Goal: Task Accomplishment & Management: Complete application form

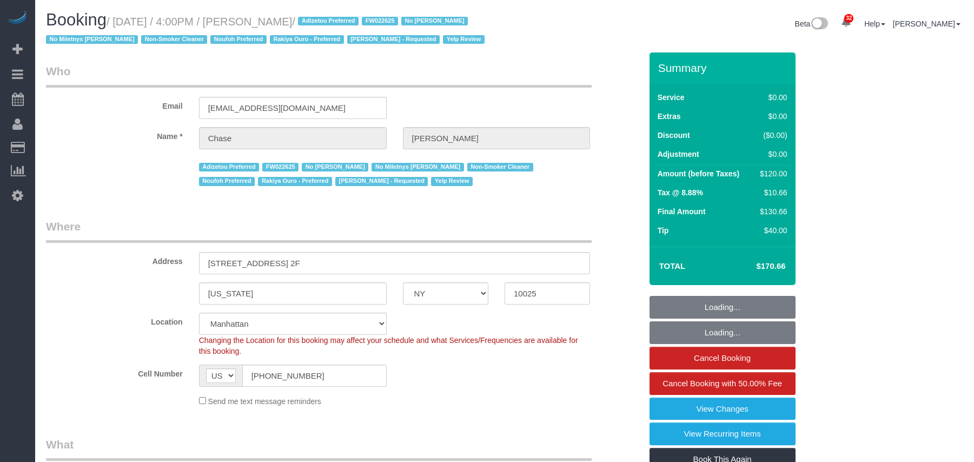
select select "NY"
select select "number:89"
select select "number:90"
select select "number:15"
select select "number:5"
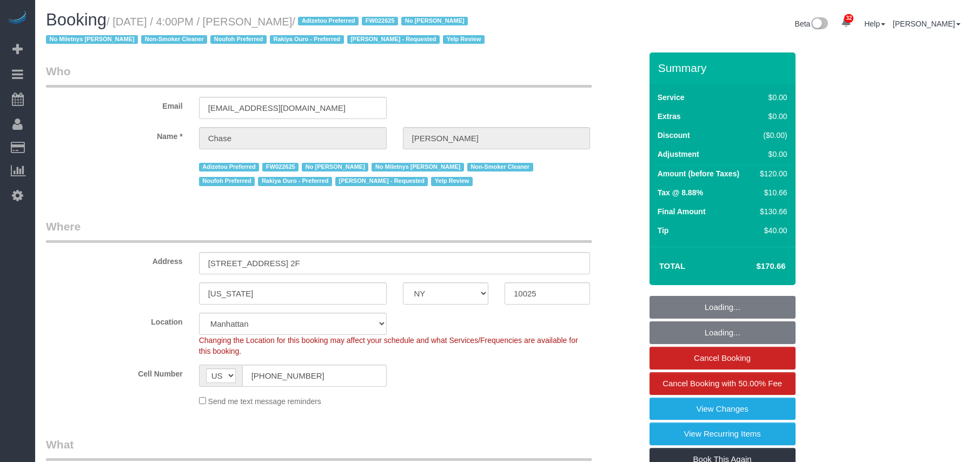
select select "number:21"
select select "object:1162"
select select "1"
select select "spot1"
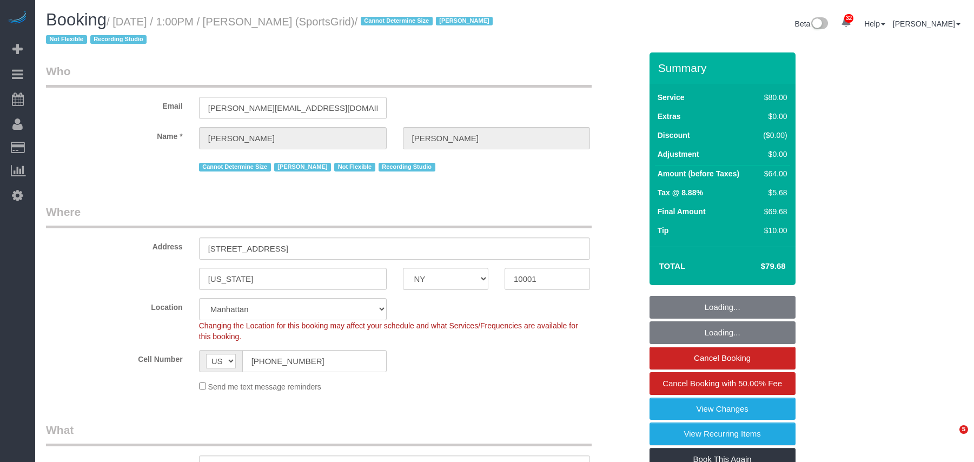
select select "NY"
select select "spot1"
select select "number:89"
select select "number:90"
select select "number:15"
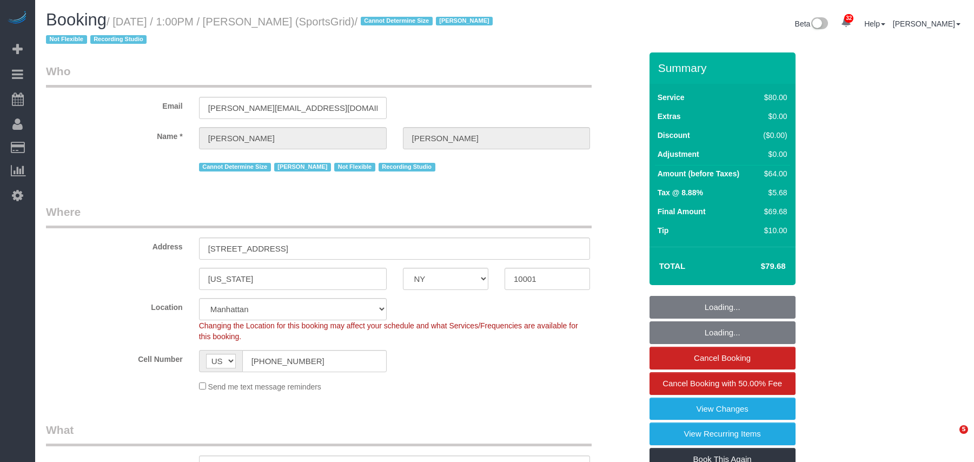
select select "number:7"
select select "number:21"
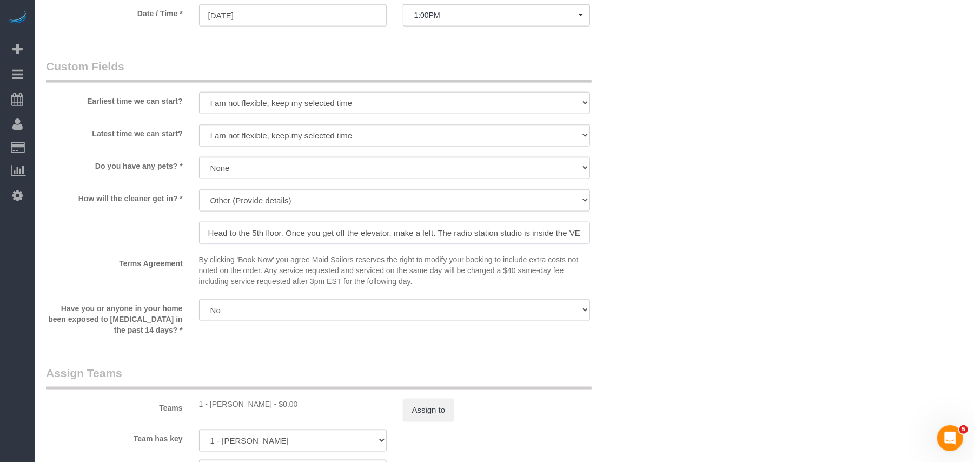
scroll to position [0, 57]
drag, startPoint x: 380, startPoint y: 234, endPoint x: 619, endPoint y: 229, distance: 239.6
click at [619, 229] on div "How will the cleaner get in? * We'll let you in. Doorman/Front Desk has the key…" at bounding box center [344, 217] width 612 height 57
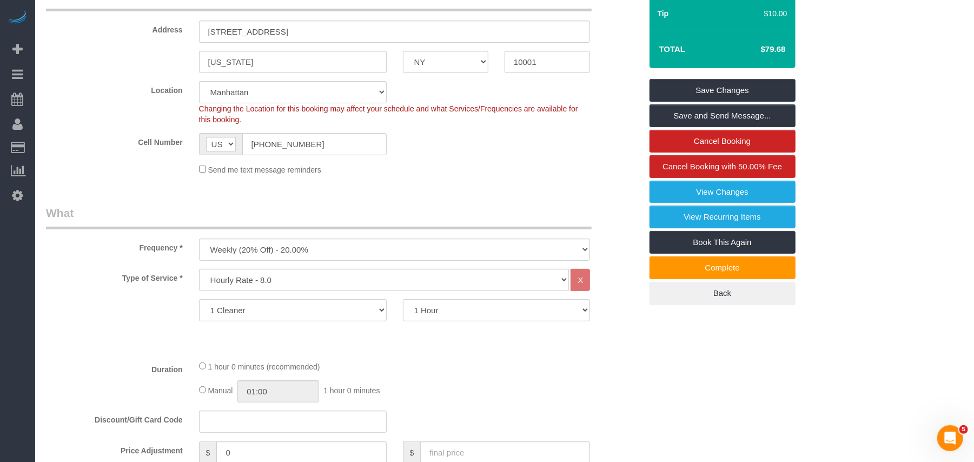
scroll to position [216, 0]
click at [282, 140] on input "(732) 580-5734" at bounding box center [314, 145] width 144 height 22
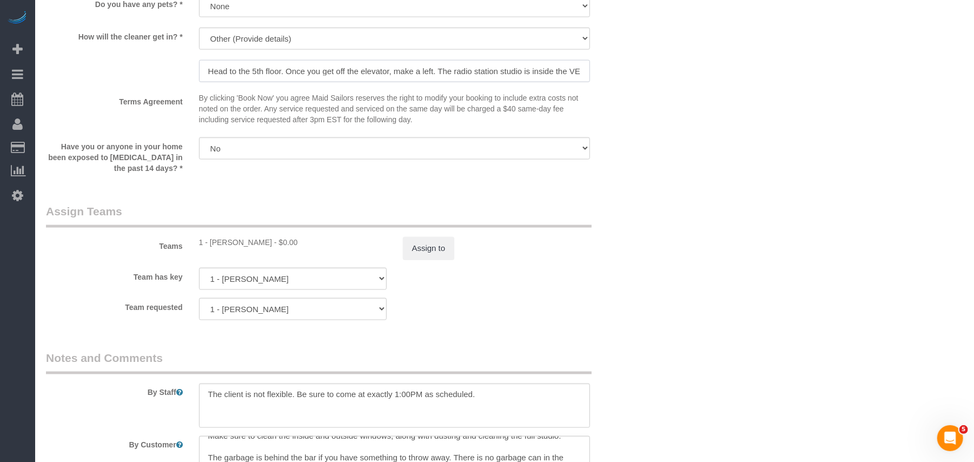
scroll to position [0, 57]
drag, startPoint x: 369, startPoint y: 74, endPoint x: 601, endPoint y: 76, distance: 232.6
click at [601, 76] on div "How will the cleaner get in? * We'll let you in. Doorman/Front Desk has the key…" at bounding box center [344, 56] width 612 height 57
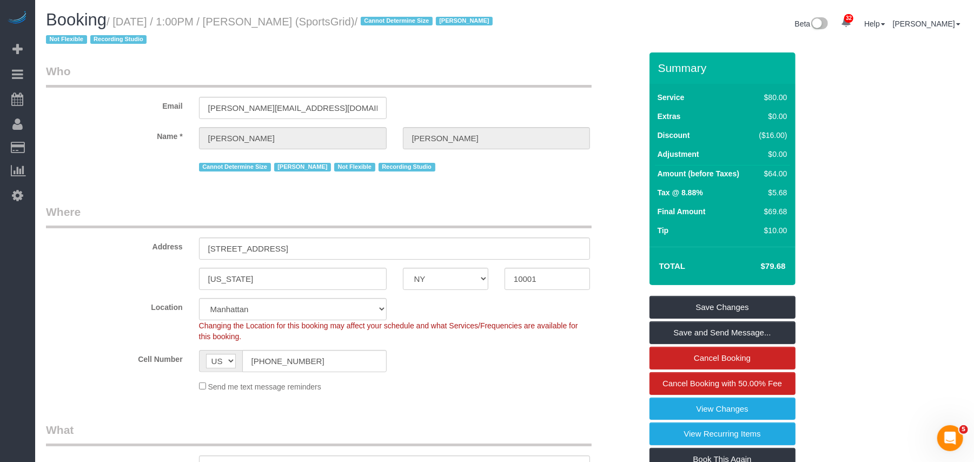
scroll to position [72, 0]
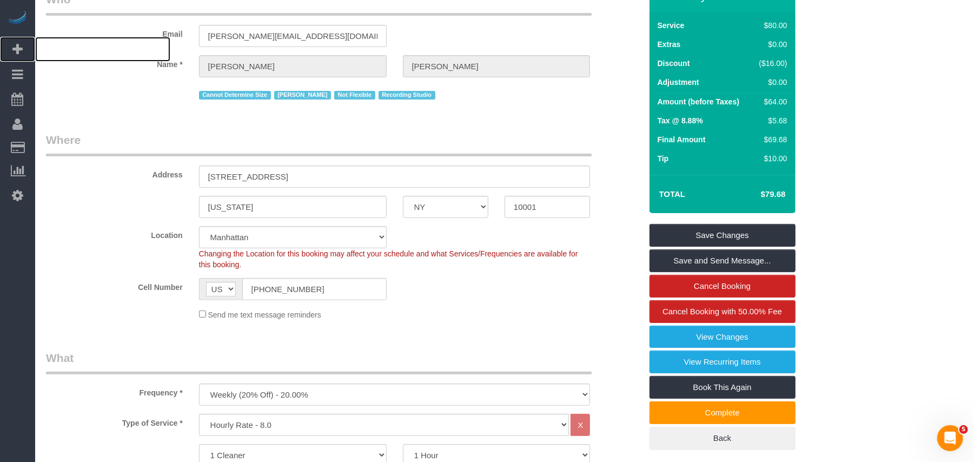
click at [72, 49] on span "Add Booking" at bounding box center [102, 49] width 135 height 25
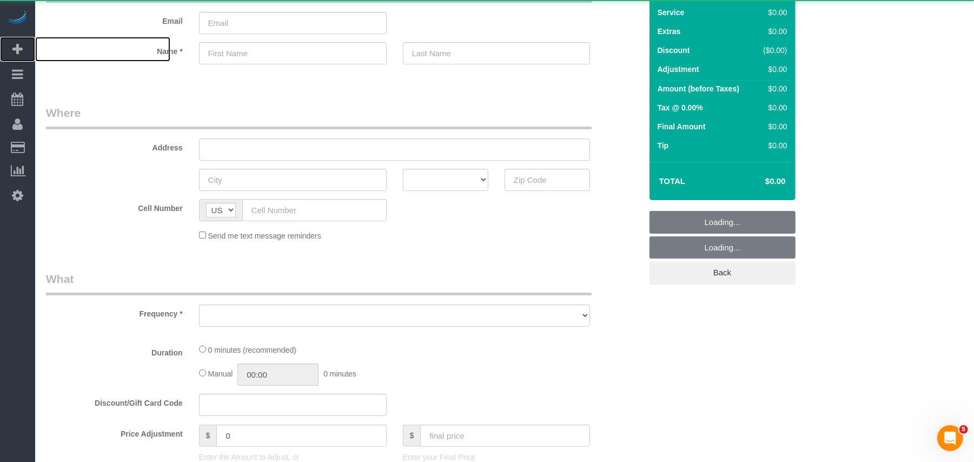
select select "number:89"
select select "number:90"
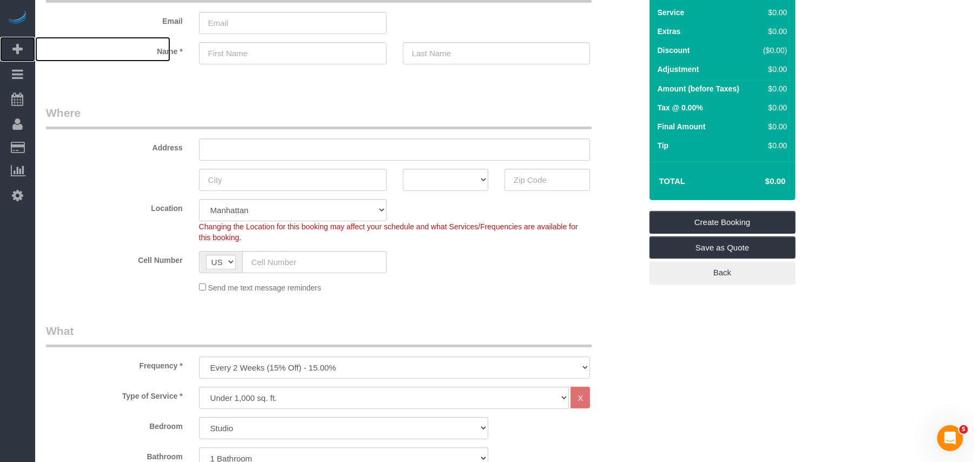
scroll to position [216, 0]
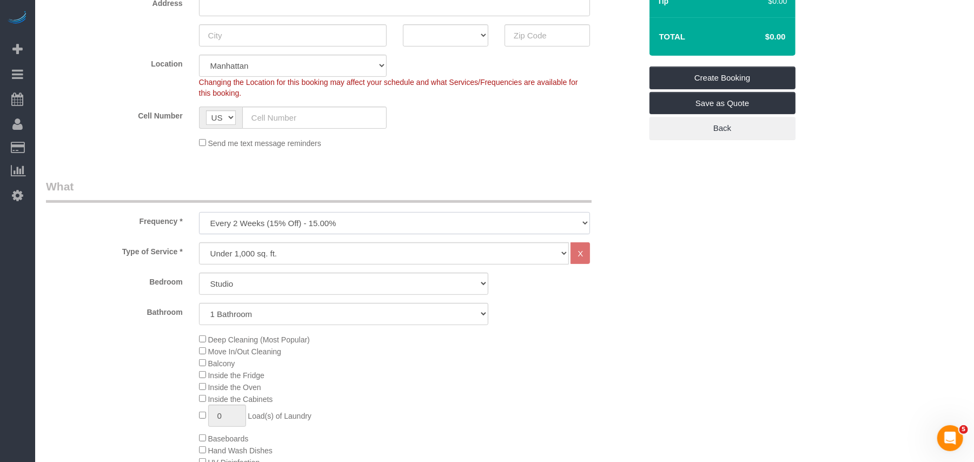
drag, startPoint x: 282, startPoint y: 221, endPoint x: 277, endPoint y: 224, distance: 6.3
click at [282, 221] on select "One Time Weekly (20% Off) - 20.00% Every 2 Weeks (15% Off) - 15.00% Every 4 Wee…" at bounding box center [395, 223] width 392 height 22
select select "object:2850"
click at [199, 212] on select "One Time Weekly (20% Off) - 20.00% Every 2 Weeks (15% Off) - 15.00% Every 4 Wee…" at bounding box center [395, 223] width 392 height 22
click at [254, 287] on select "Studio 1 Bedroom 2 Bedrooms 3 Bedrooms" at bounding box center [343, 284] width 289 height 22
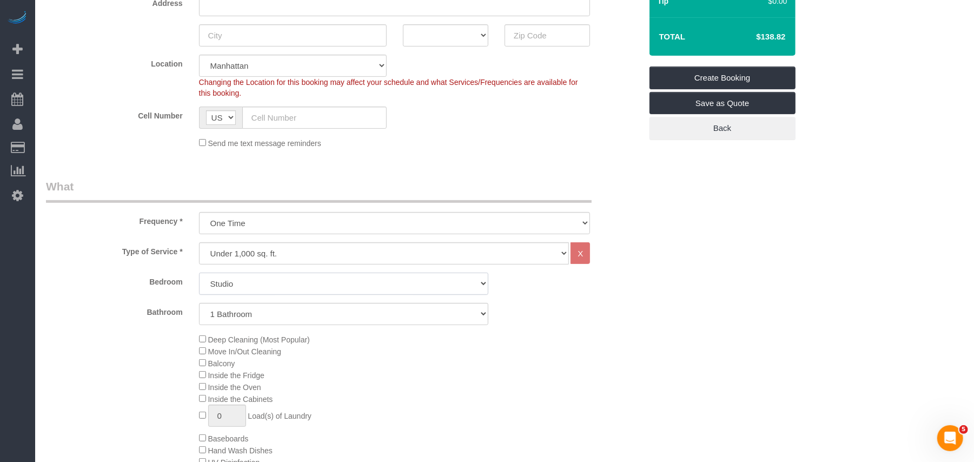
select select "1"
click at [199, 273] on select "Studio 1 Bedroom 2 Bedrooms 3 Bedrooms" at bounding box center [343, 284] width 289 height 22
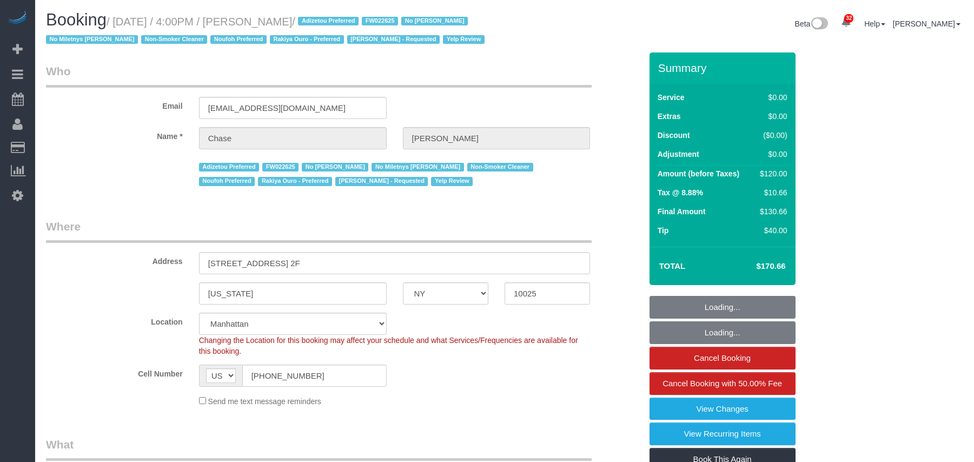
select select "NY"
select select "1"
select select "spot1"
select select "number:89"
select select "number:90"
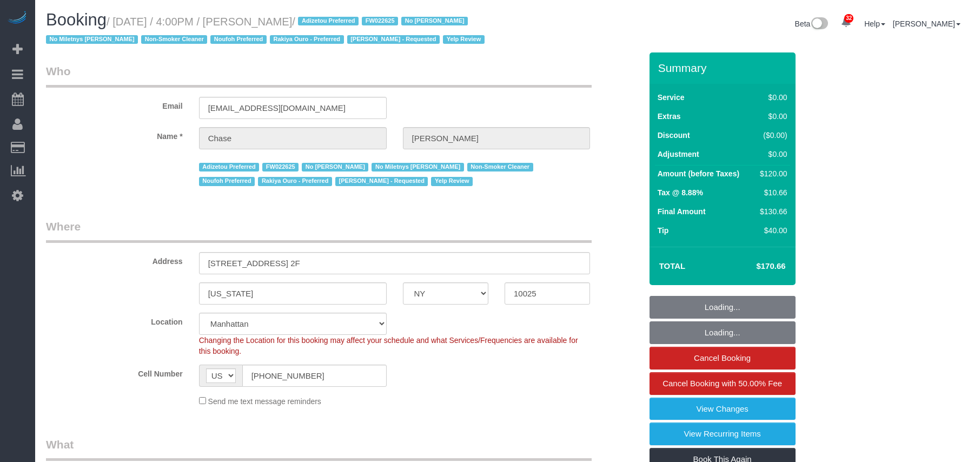
select select "number:15"
select select "number:5"
select select "number:21"
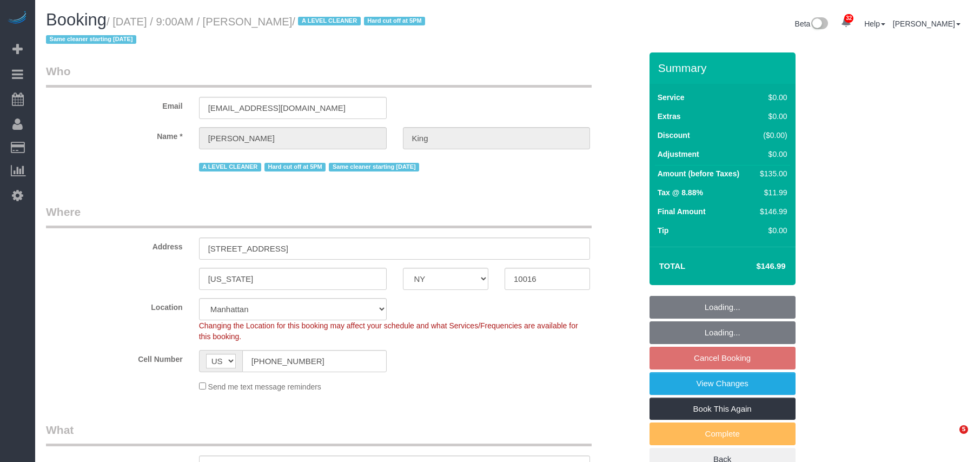
select select "NY"
select select "spot2"
select select "number:57"
select select "number:72"
select select "number:15"
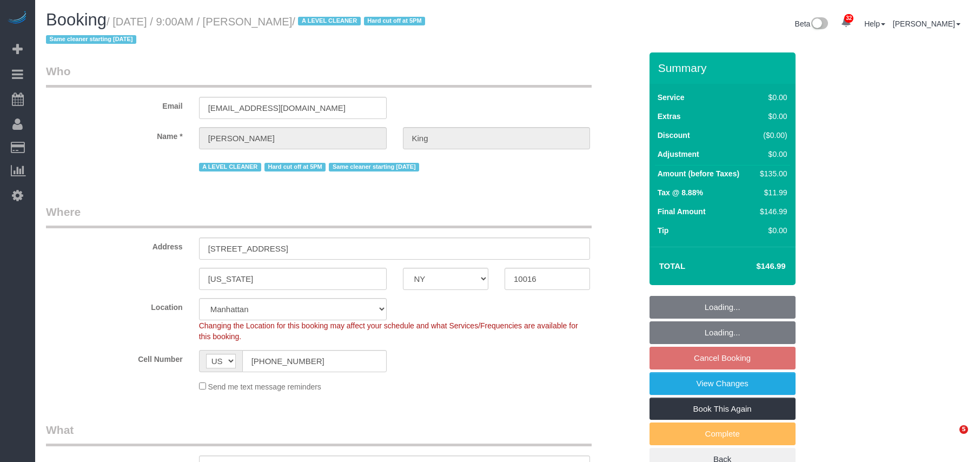
select select "number:5"
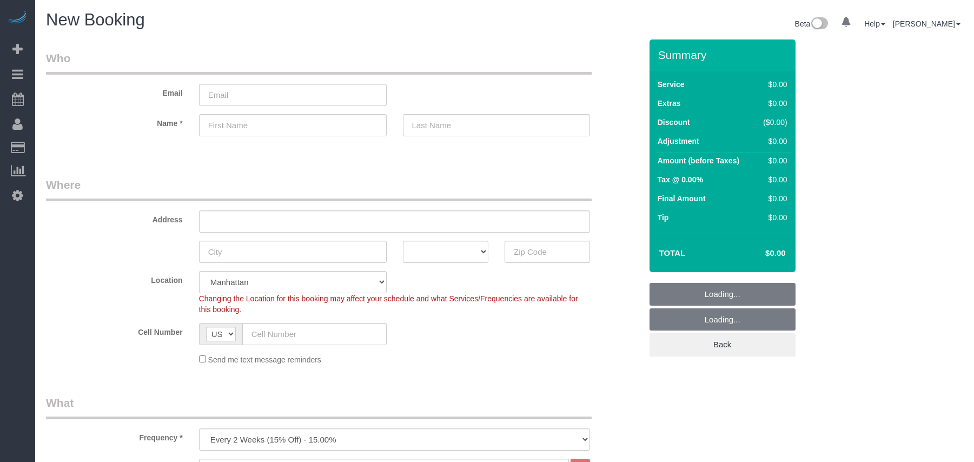
select select "number:89"
select select "number:90"
select select "object:1409"
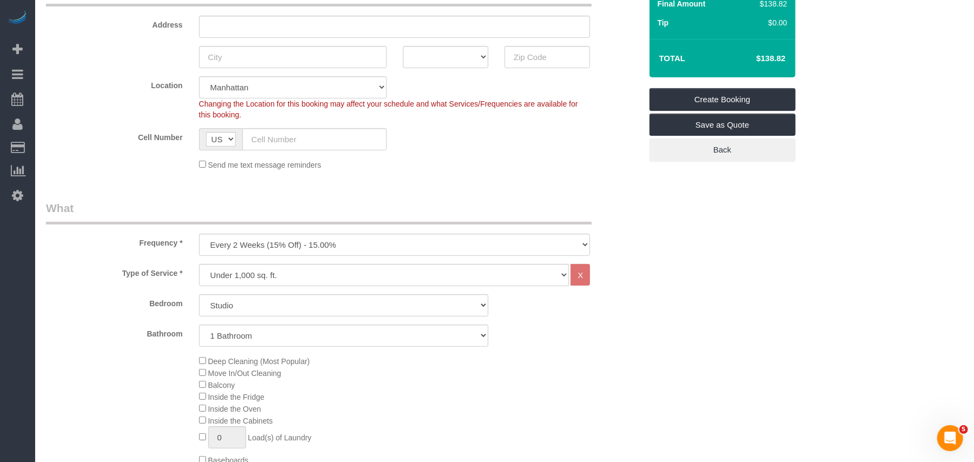
scroll to position [216, 0]
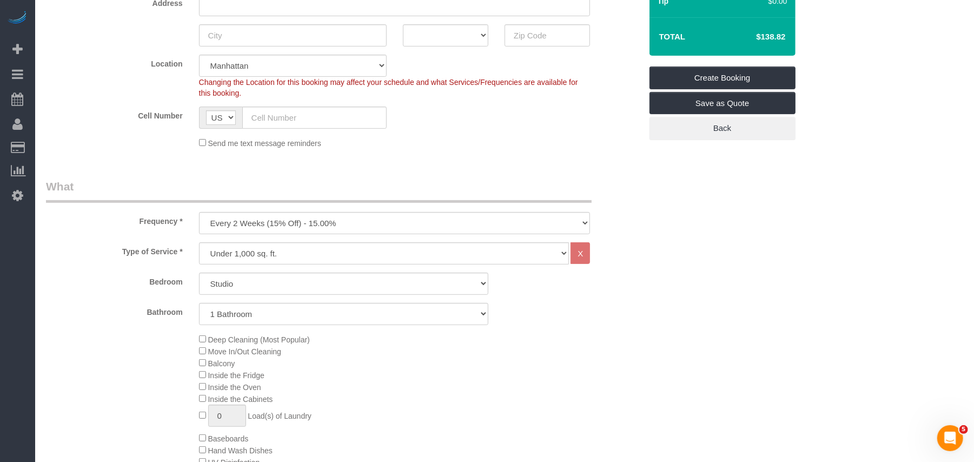
click at [366, 222] on select "One Time Weekly (20% Off) - 20.00% Every 2 Weeks (15% Off) - 15.00% Every 4 Wee…" at bounding box center [395, 223] width 392 height 22
click at [370, 178] on legend "What" at bounding box center [319, 190] width 546 height 24
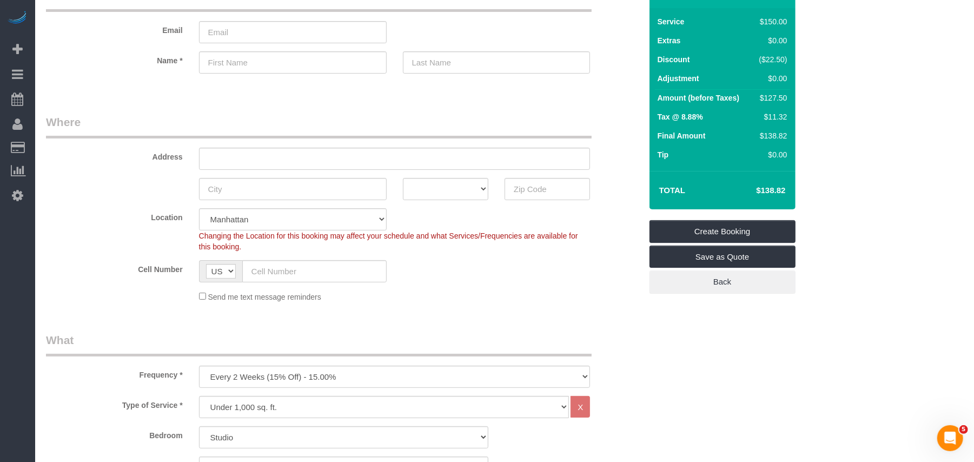
scroll to position [0, 0]
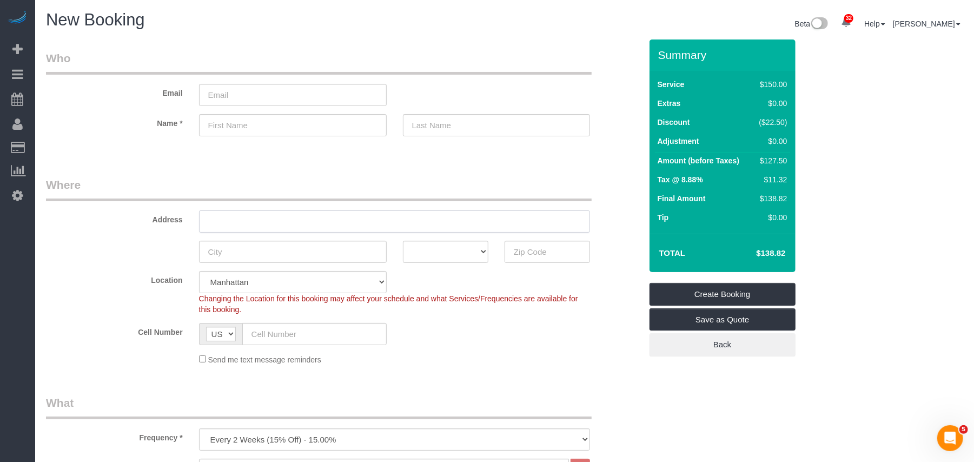
click at [318, 219] on input "text" at bounding box center [395, 221] width 392 height 22
paste input "[STREET_ADDRESS]"
type input "[STREET_ADDRESS],"
click at [323, 252] on input "text" at bounding box center [293, 252] width 188 height 22
type input "[GEOGRAPHIC_DATA]"
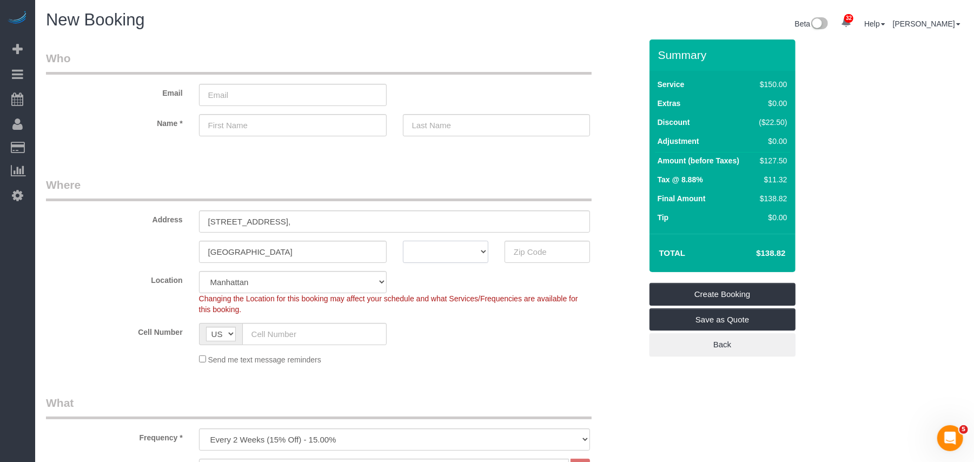
click at [451, 252] on select "AK AL AR AZ CA CO CT DC DE [GEOGRAPHIC_DATA] [GEOGRAPHIC_DATA] HI IA ID IL IN K…" at bounding box center [445, 252] width 85 height 22
select select "NY"
click at [403, 241] on select "AK AL AR AZ CA CO CT DC DE [GEOGRAPHIC_DATA] [GEOGRAPHIC_DATA] HI IA ID IL IN K…" at bounding box center [445, 252] width 85 height 22
click at [533, 252] on input "text" at bounding box center [547, 252] width 85 height 22
type input "10456"
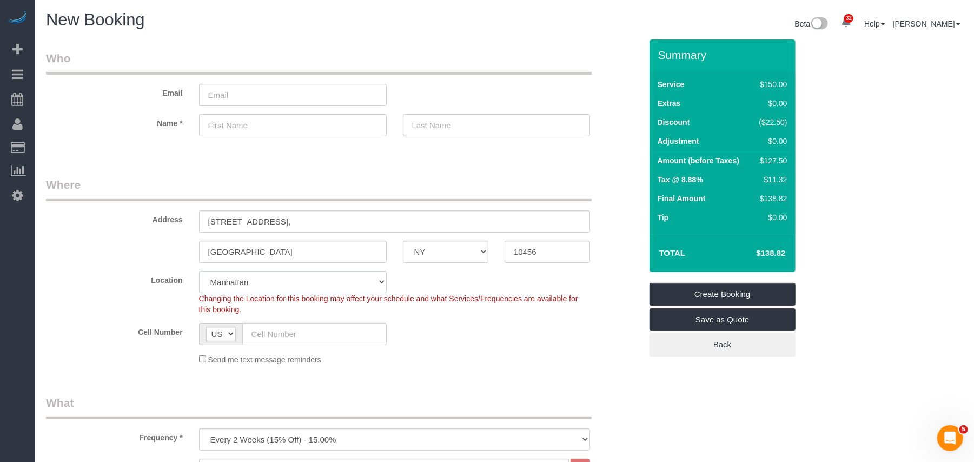
click at [304, 279] on select "[GEOGRAPHIC_DATA] [GEOGRAPHIC_DATA] [GEOGRAPHIC_DATA] [GEOGRAPHIC_DATA] [GEOGRA…" at bounding box center [293, 282] width 188 height 22
select select "10"
click at [199, 271] on select "[GEOGRAPHIC_DATA] [GEOGRAPHIC_DATA] [GEOGRAPHIC_DATA] [GEOGRAPHIC_DATA] [GEOGRA…" at bounding box center [293, 282] width 188 height 22
select select "object:1491"
click at [541, 145] on div at bounding box center [395, 145] width 392 height 3
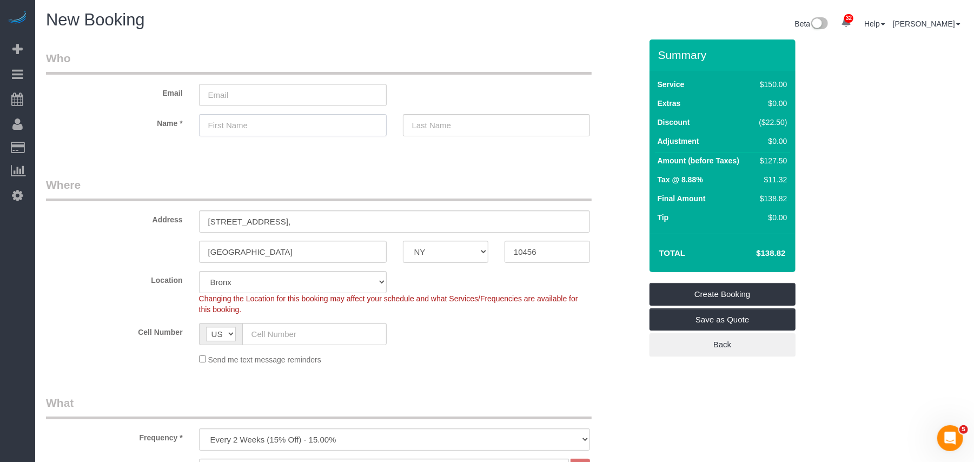
click at [295, 131] on input "text" at bounding box center [293, 125] width 188 height 22
paste input "[PERSON_NAME]"
click at [251, 128] on input "[PERSON_NAME]" at bounding box center [293, 125] width 188 height 22
type input "[PERSON_NAME]"
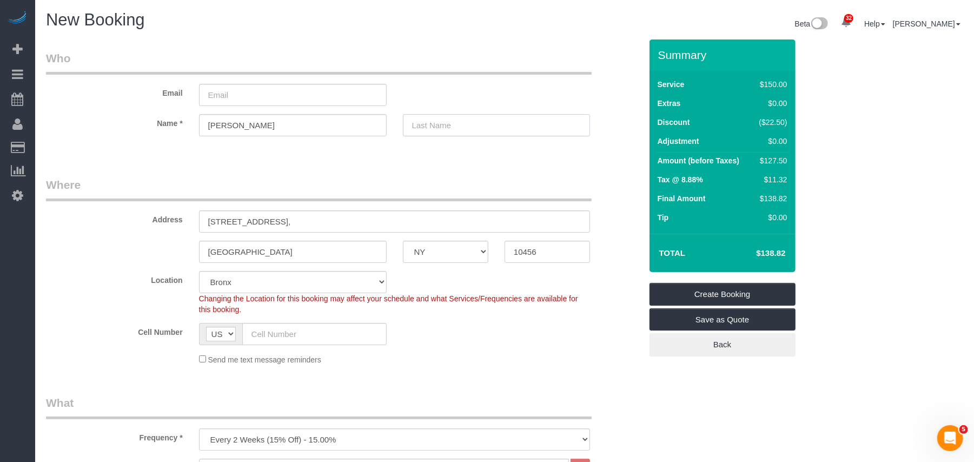
click at [430, 122] on input "text" at bounding box center [497, 125] width 188 height 22
paste input "[PERSON_NAME]"
type input "[PERSON_NAME]"
drag, startPoint x: 267, startPoint y: 327, endPoint x: 262, endPoint y: 333, distance: 8.1
click at [267, 327] on input "text" at bounding box center [314, 334] width 144 height 22
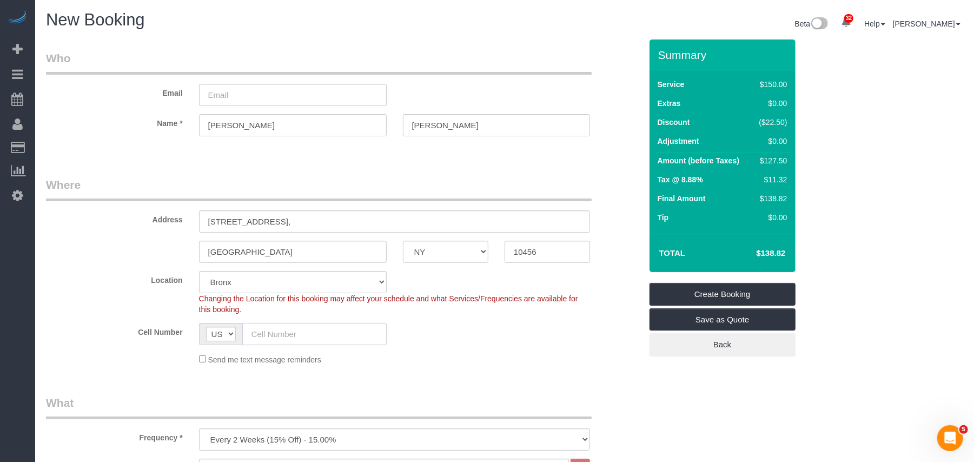
paste input "[PHONE_NUMBER]"
drag, startPoint x: 262, startPoint y: 333, endPoint x: 231, endPoint y: 333, distance: 30.8
click at [231, 333] on div "AF AL DZ AD AO AI AQ AG AR AM AW AU AT AZ BS BH BD BB BY BE BZ BJ BM BT BO BA B…" at bounding box center [293, 334] width 188 height 22
type input "[PHONE_NUMBER]"
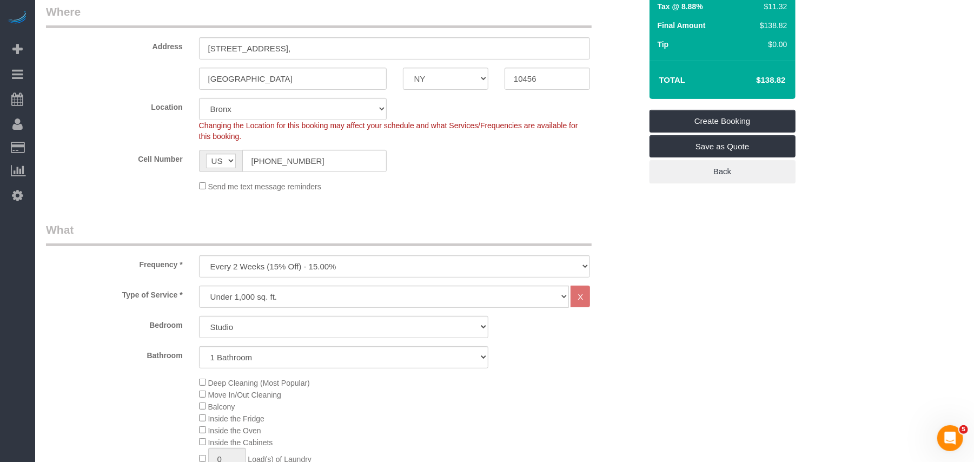
scroll to position [144, 0]
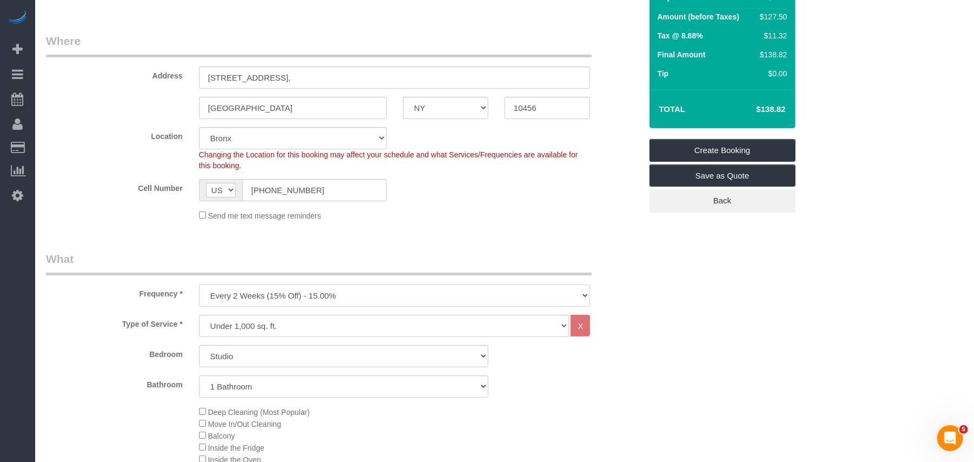
click at [318, 284] on select "One Time Weekly (20% Off) - 20.00% Every 2 Weeks (15% Off) - 15.00% Every 4 Wee…" at bounding box center [395, 295] width 392 height 22
select select "object:1492"
click at [199, 284] on select "One Time Weekly (20% Off) - 20.00% Every 2 Weeks (15% Off) - 15.00% Every 4 Wee…" at bounding box center [395, 295] width 392 height 22
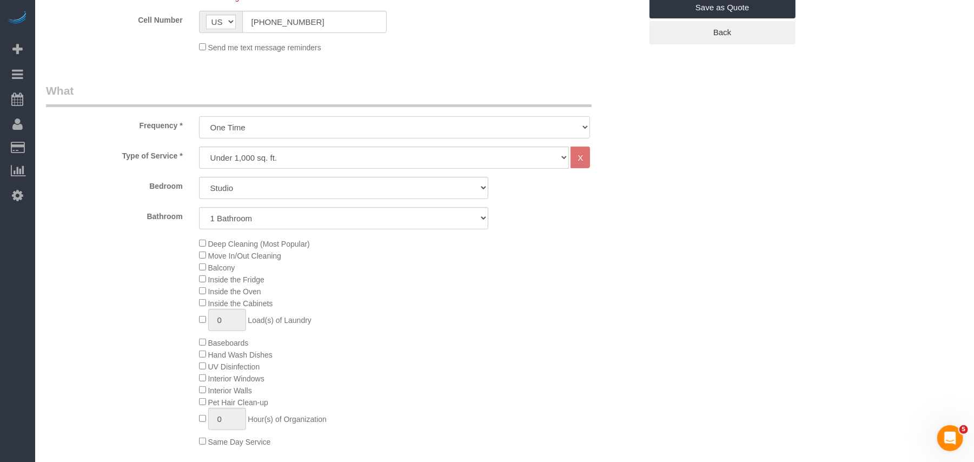
scroll to position [288, 0]
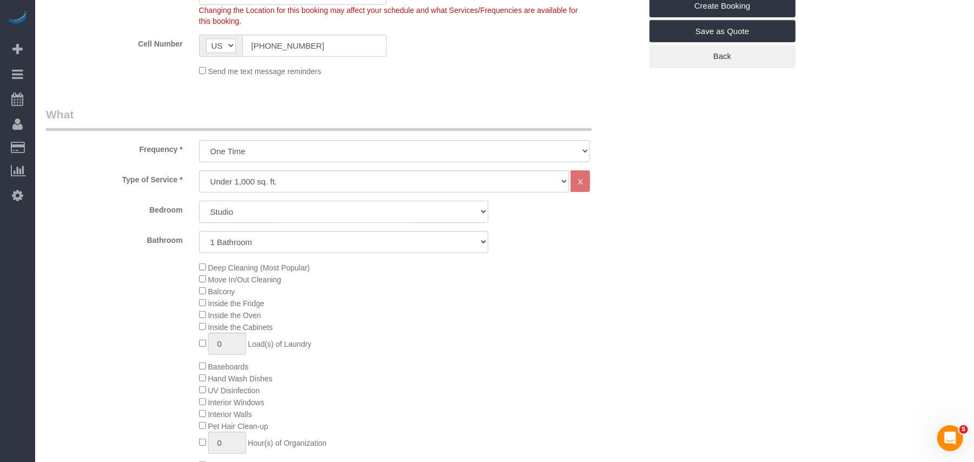
click at [269, 211] on select "Studio 1 Bedroom 2 Bedrooms 3 Bedrooms" at bounding box center [343, 212] width 289 height 22
select select "1"
click at [199, 201] on select "Studio 1 Bedroom 2 Bedrooms 3 Bedrooms" at bounding box center [343, 212] width 289 height 22
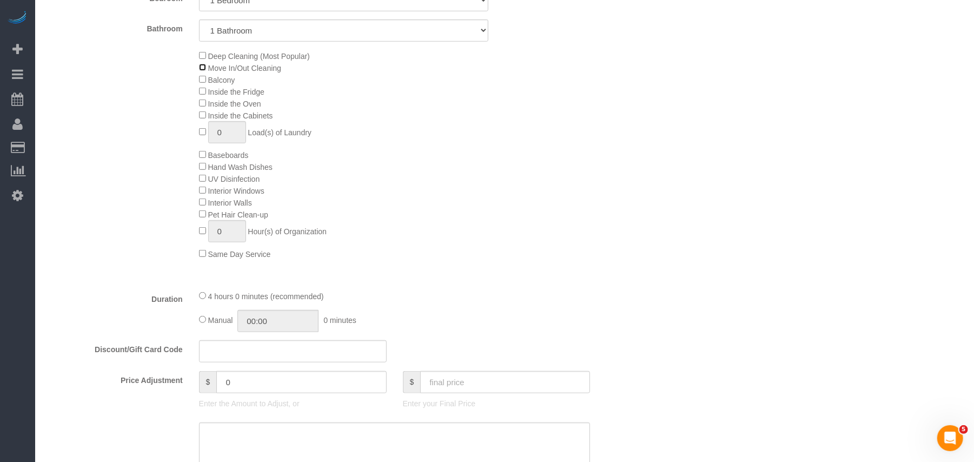
scroll to position [505, 0]
click at [253, 352] on input "text" at bounding box center [293, 346] width 188 height 22
type input "LSA15"
click at [498, 257] on div "Type of Service * Under 1,000 sq. ft. 1,001 - 1,500 sq. ft. 1,500+ sq. ft. Cust…" at bounding box center [343, 115] width 595 height 322
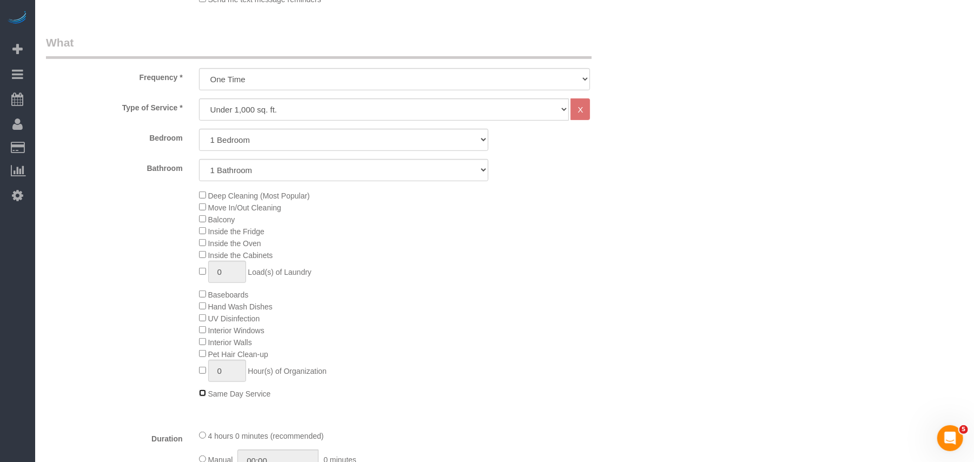
scroll to position [433, 0]
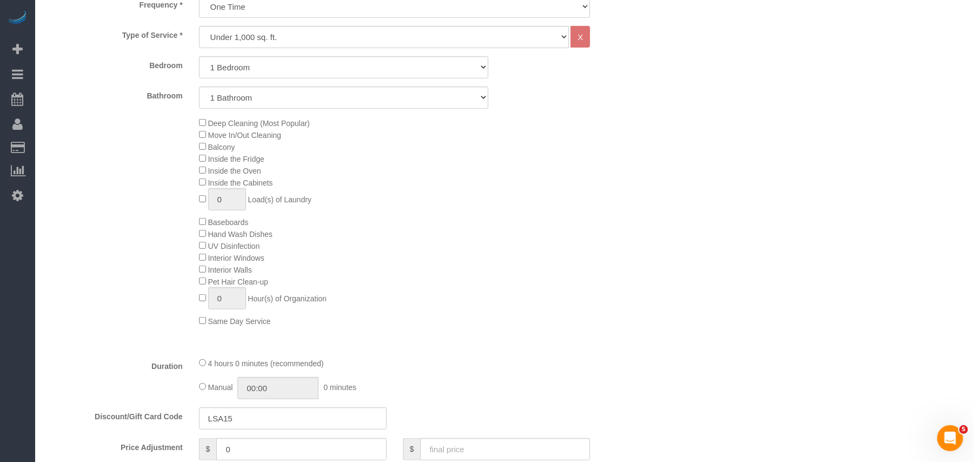
drag, startPoint x: 564, startPoint y: 266, endPoint x: 492, endPoint y: 269, distance: 72.0
click at [564, 266] on div "Deep Cleaning (Most Popular) Move In/Out Cleaning Balcony Inside the Fridge Ins…" at bounding box center [420, 222] width 459 height 210
